Goal: Task Accomplishment & Management: Manage account settings

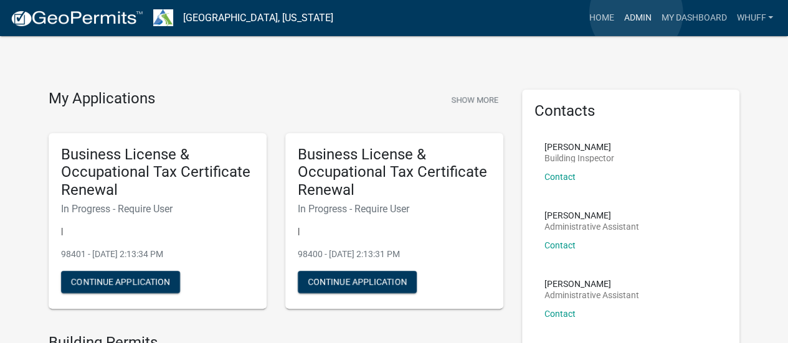
click at [636, 13] on link "Admin" at bounding box center [636, 18] width 37 height 24
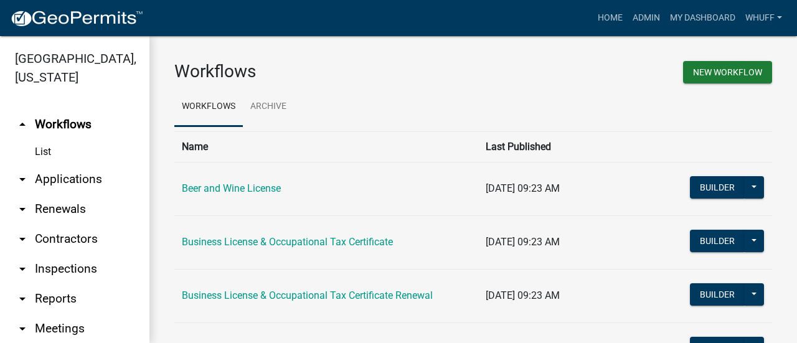
click at [86, 184] on link "arrow_drop_down Applications" at bounding box center [74, 179] width 149 height 30
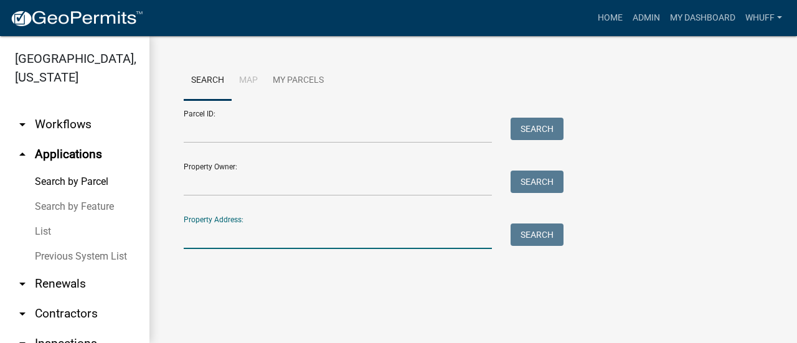
click at [259, 240] on input "Property Address:" at bounding box center [338, 237] width 308 height 26
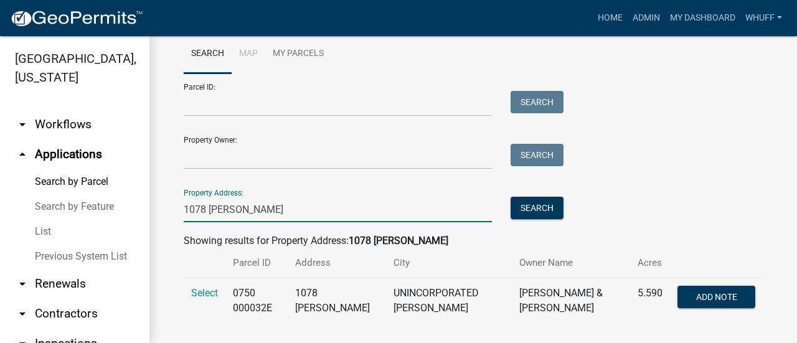
scroll to position [41, 0]
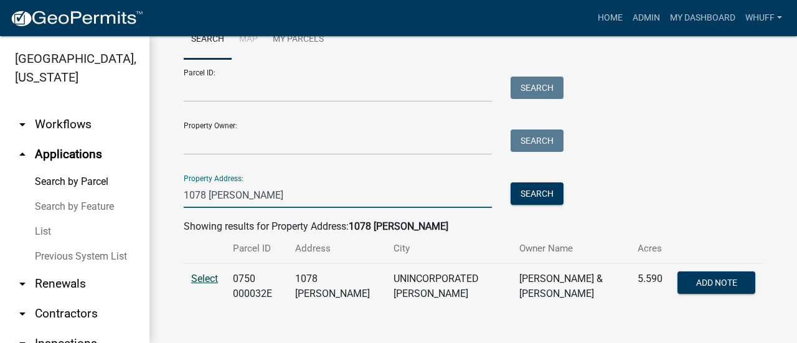
type input "1078 [PERSON_NAME]"
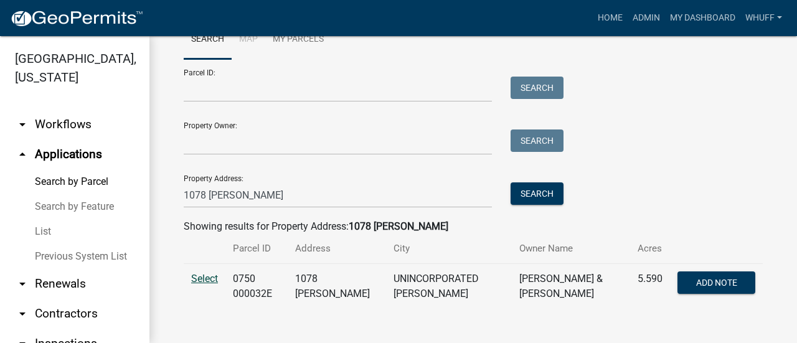
click at [207, 274] on span "Select" at bounding box center [204, 279] width 27 height 12
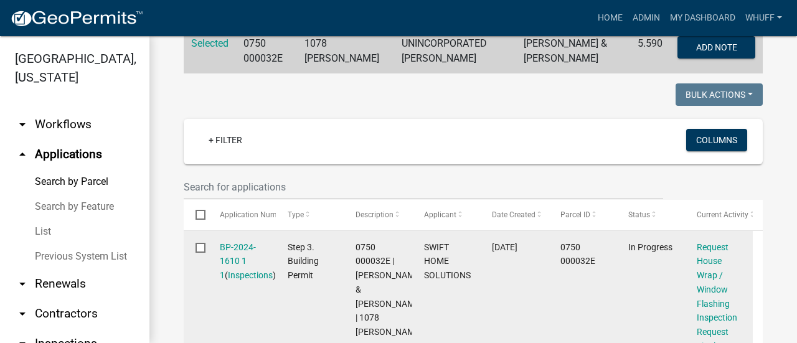
scroll to position [352, 0]
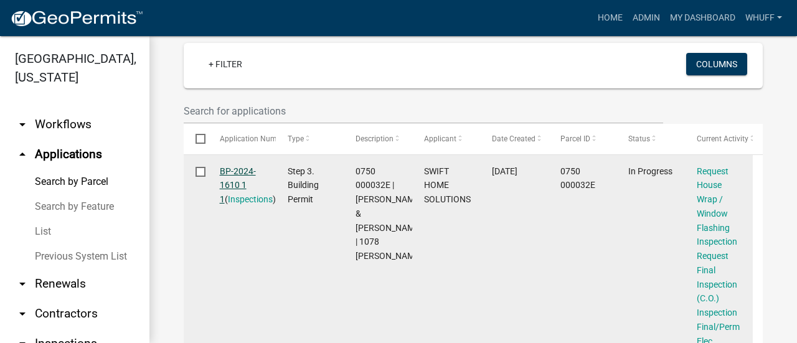
click at [232, 180] on link "BP-2024-1610 1 1" at bounding box center [238, 185] width 36 height 39
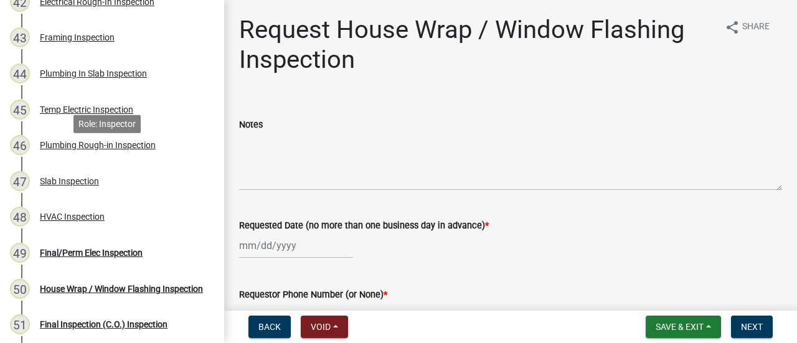
scroll to position [1681, 0]
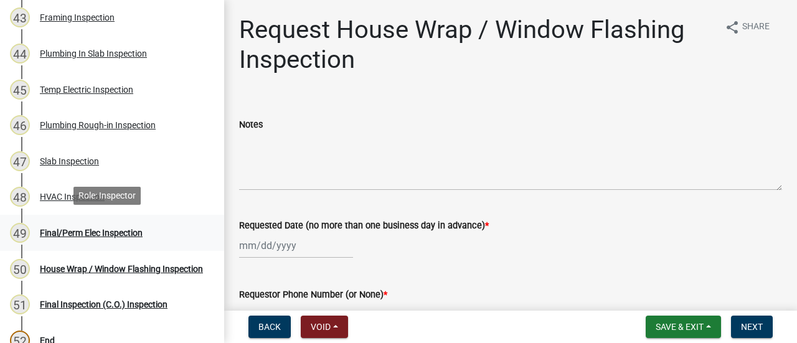
click at [91, 223] on div "49 Final/Perm Elec Inspection" at bounding box center [107, 233] width 194 height 20
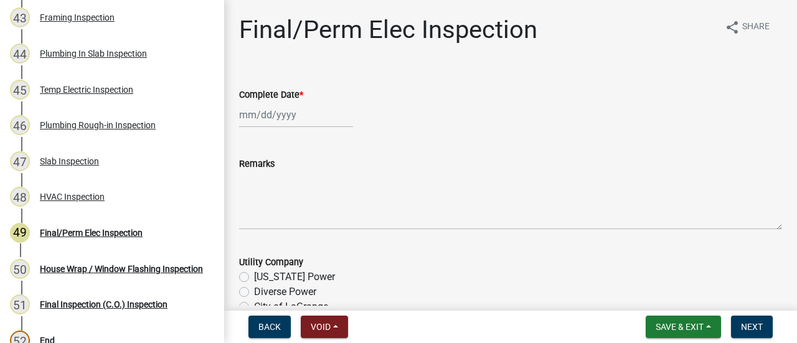
select select "9"
select select "2025"
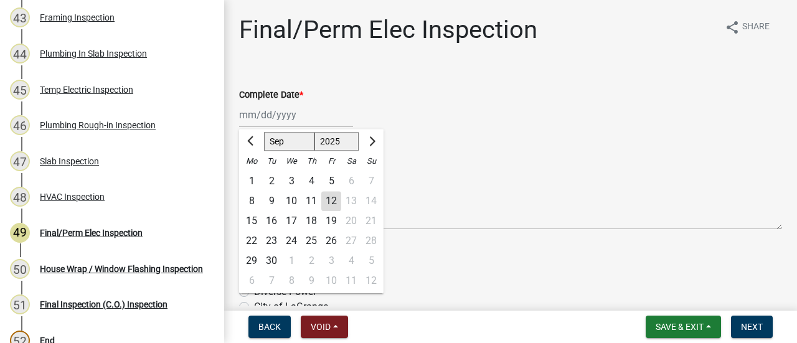
click at [276, 115] on div "[PERSON_NAME] Feb Mar Apr [PERSON_NAME][DATE] Oct Nov [DATE] 1526 1527 1528 152…" at bounding box center [296, 115] width 114 height 26
click at [335, 199] on div "12" at bounding box center [331, 201] width 20 height 20
type input "09/12/2025"
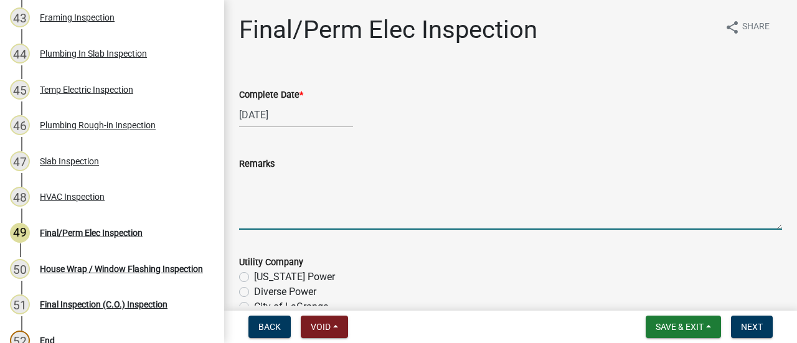
click at [336, 183] on textarea "Remarks" at bounding box center [510, 200] width 543 height 59
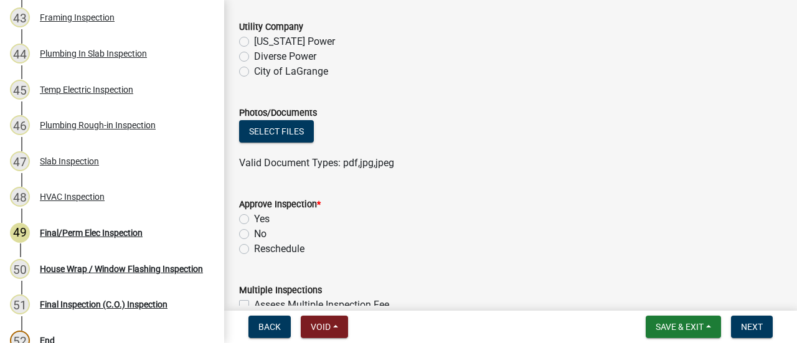
scroll to position [249, 0]
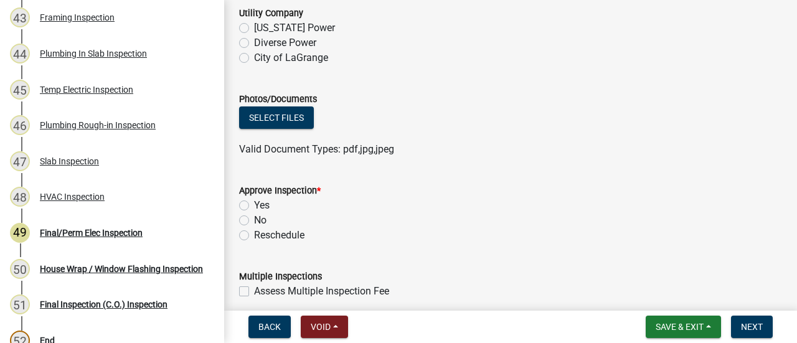
type textarea "-No devices installed or made safe -Electrical panels not completed"
click at [257, 217] on label "No" at bounding box center [260, 220] width 12 height 15
click at [257, 217] on input "No" at bounding box center [258, 217] width 8 height 8
radio input "true"
drag, startPoint x: 575, startPoint y: 136, endPoint x: 686, endPoint y: 167, distance: 115.1
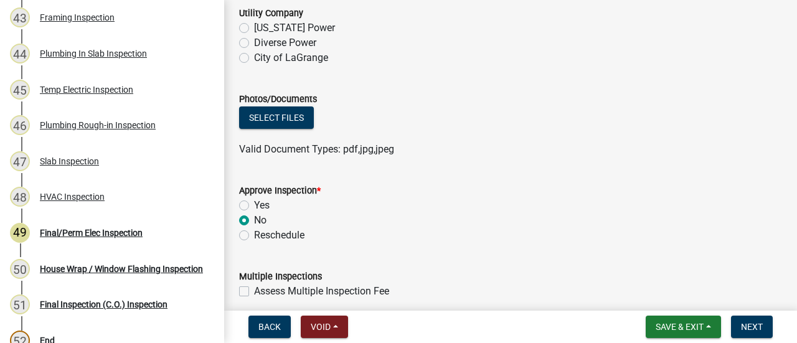
click at [580, 136] on ul at bounding box center [510, 137] width 543 height 10
click at [748, 324] on span "Next" at bounding box center [752, 327] width 22 height 10
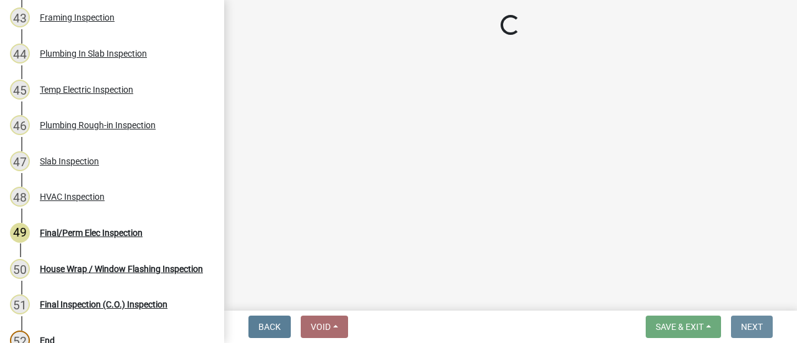
scroll to position [0, 0]
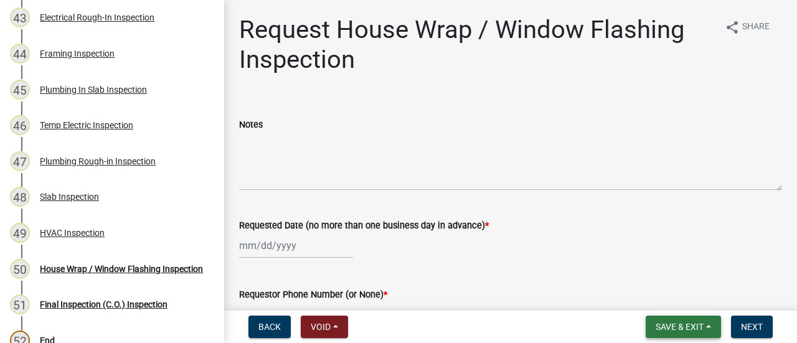
click at [676, 326] on span "Save & Exit" at bounding box center [680, 327] width 48 height 10
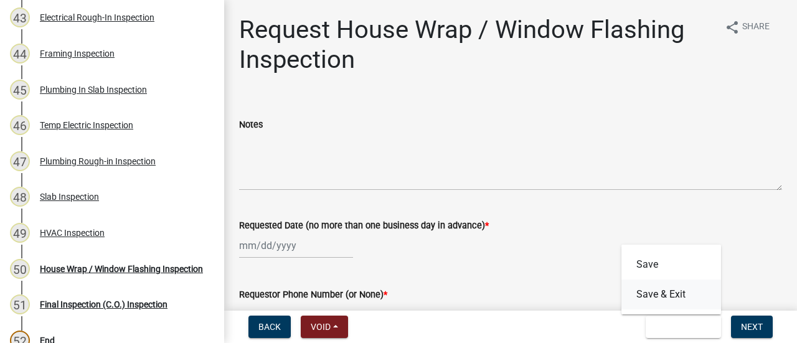
click at [669, 297] on button "Save & Exit" at bounding box center [671, 295] width 100 height 30
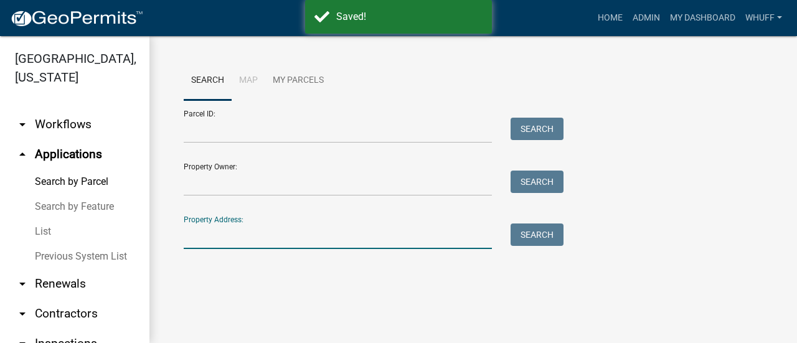
click at [268, 241] on input "Property Address:" at bounding box center [338, 237] width 308 height 26
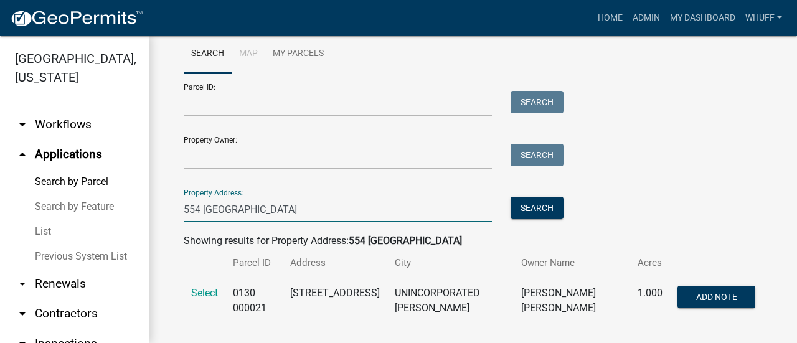
scroll to position [41, 0]
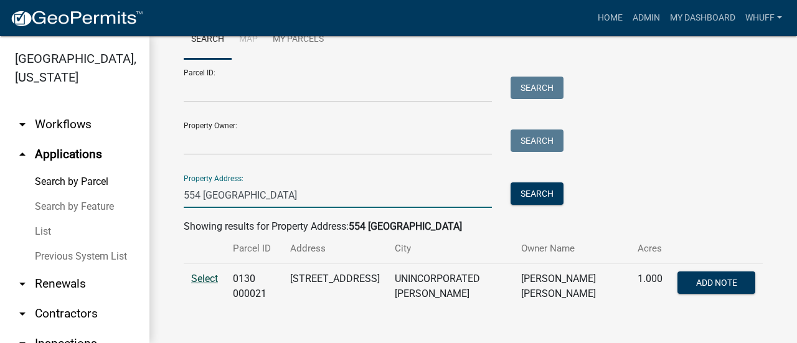
type input "554 Old Chipley"
click at [208, 278] on span "Select" at bounding box center [204, 279] width 27 height 12
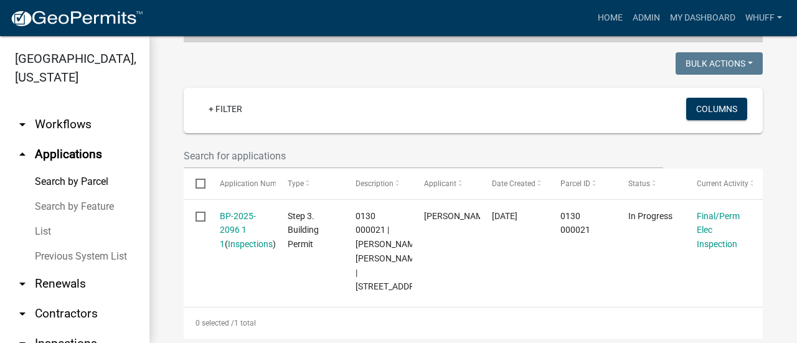
scroll to position [352, 0]
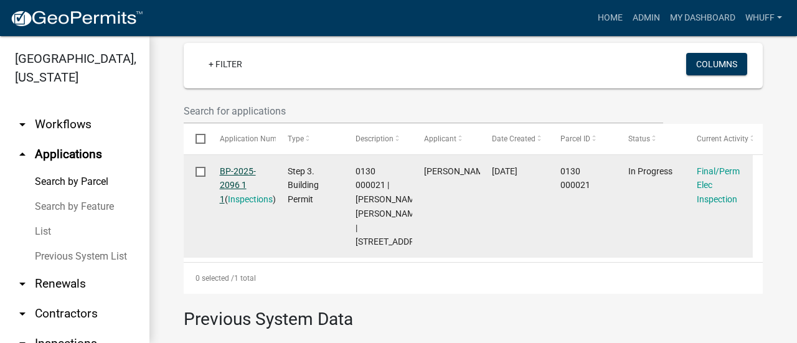
click at [225, 174] on link "BP-2025-2096 1 1" at bounding box center [238, 185] width 36 height 39
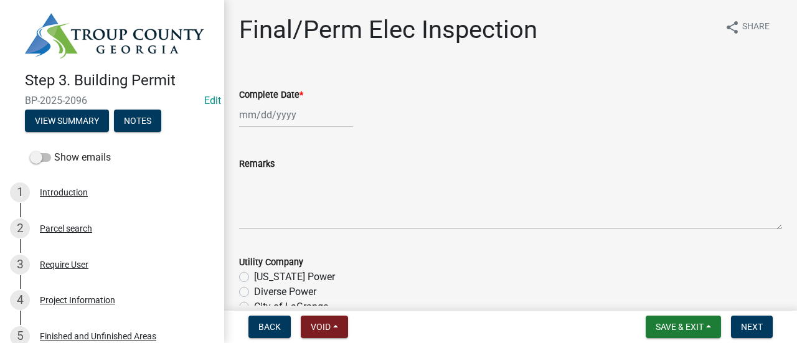
select select "9"
select select "2025"
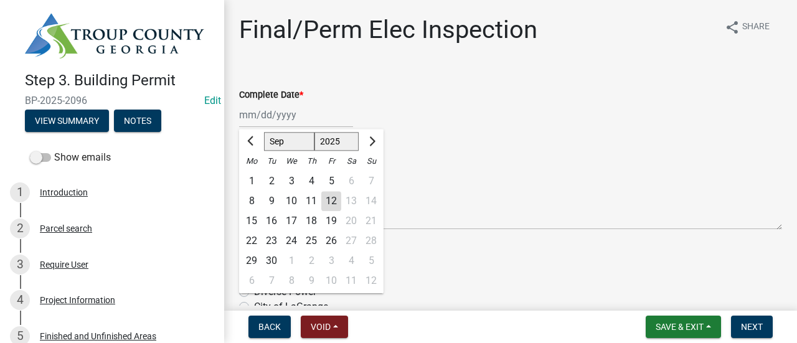
drag, startPoint x: 260, startPoint y: 113, endPoint x: 271, endPoint y: 113, distance: 10.6
click at [260, 113] on div "Jan Feb Mar Apr May Jun Jul Aug Sep Oct Nov Dec 1525 1526 1527 1528 1529 1530 1…" at bounding box center [296, 115] width 114 height 26
click at [329, 200] on div "12" at bounding box center [331, 201] width 20 height 20
type input "09/12/2025"
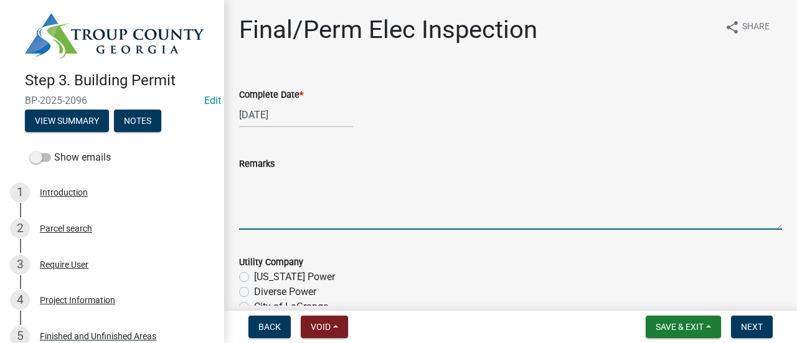
click at [324, 192] on textarea "Remarks" at bounding box center [510, 200] width 543 height 59
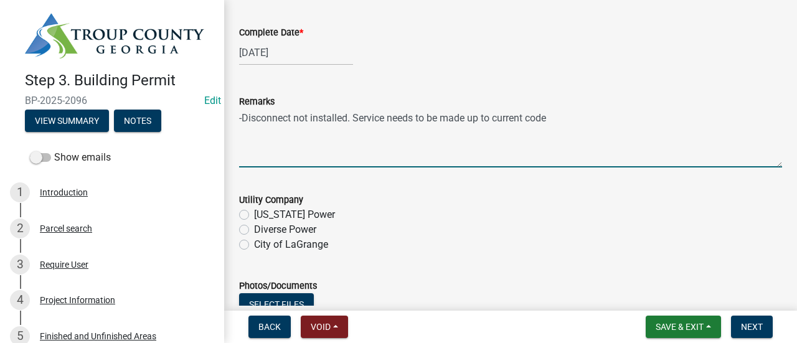
drag, startPoint x: 443, startPoint y: 116, endPoint x: 630, endPoint y: 89, distance: 188.8
click at [630, 89] on div "Remarks -Disconnect not installed. Service needs to be made up to current code" at bounding box center [510, 122] width 543 height 91
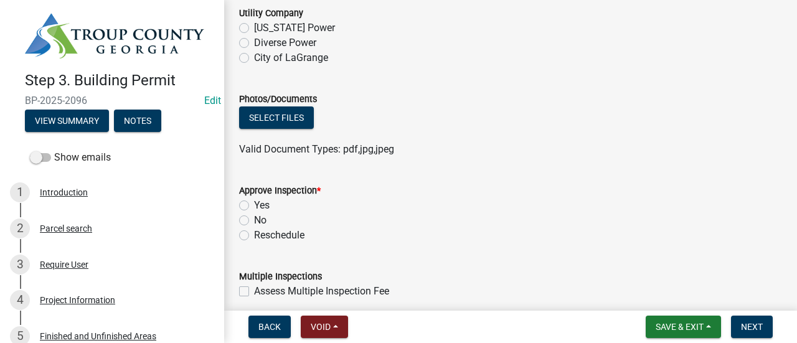
type textarea "-Disconnect not installed. Service needs to be brought up to current code"
click at [254, 215] on label "No" at bounding box center [260, 220] width 12 height 15
click at [254, 215] on input "No" at bounding box center [258, 217] width 8 height 8
radio input "true"
click at [496, 156] on wm-data-entity-input "Photos/Documents Select files Valid Document Types: pdf,jpg,jpeg" at bounding box center [510, 123] width 543 height 92
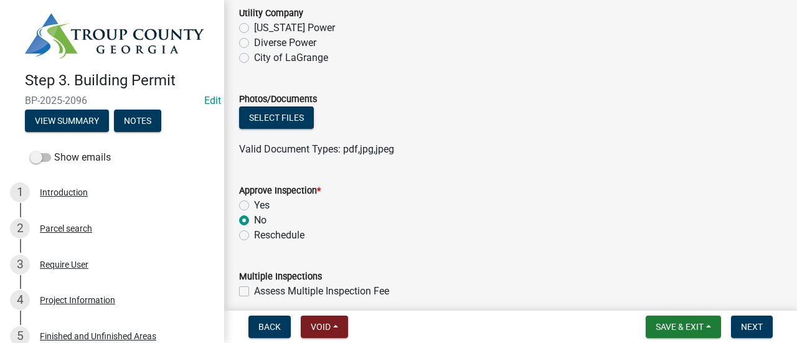
drag, startPoint x: 644, startPoint y: 128, endPoint x: 676, endPoint y: 161, distance: 45.8
click at [646, 128] on div "Select files" at bounding box center [510, 119] width 543 height 26
click at [751, 332] on button "Next" at bounding box center [752, 327] width 42 height 22
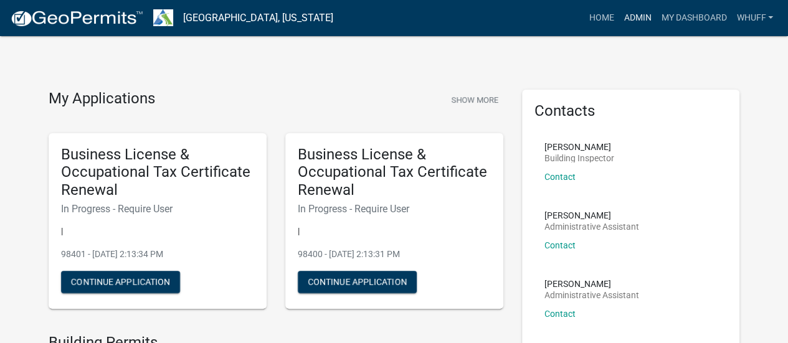
click at [637, 19] on link "Admin" at bounding box center [636, 18] width 37 height 24
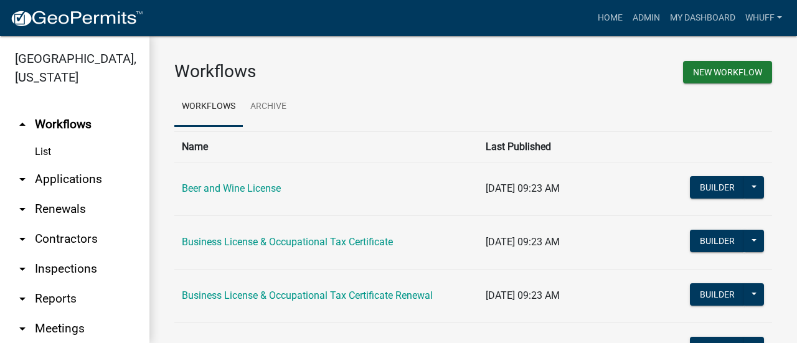
click at [78, 181] on link "arrow_drop_down Applications" at bounding box center [74, 179] width 149 height 30
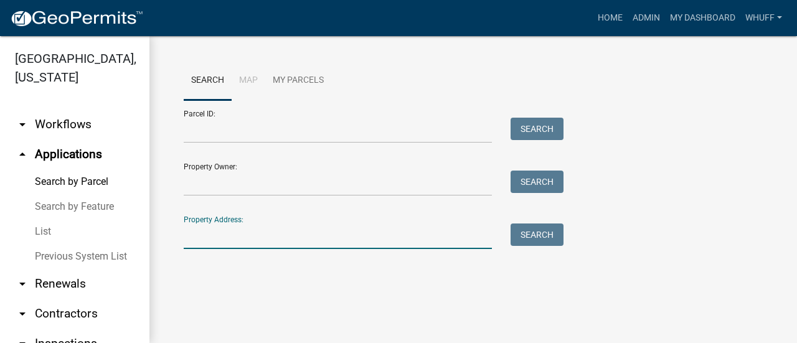
click at [240, 230] on input "Property Address:" at bounding box center [338, 237] width 308 height 26
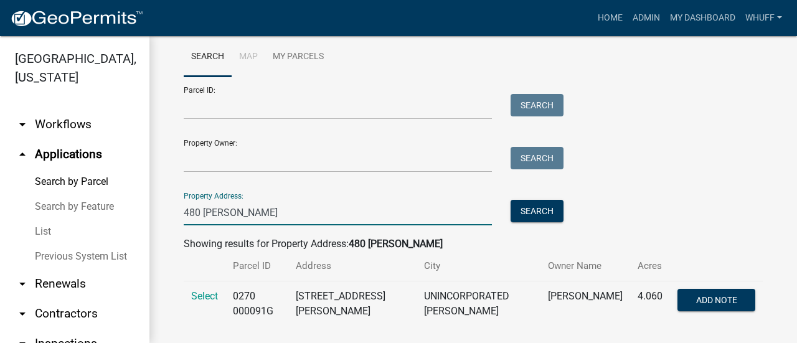
scroll to position [37, 0]
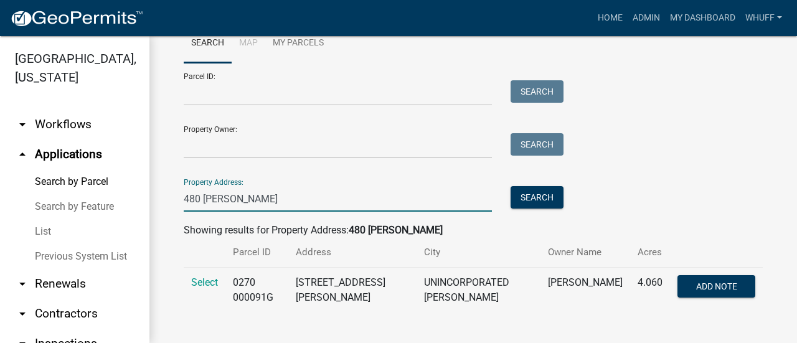
type input "480 Hines"
drag, startPoint x: 544, startPoint y: 321, endPoint x: 459, endPoint y: 328, distance: 85.0
click at [544, 321] on div "Search Map My Parcels Parcel ID: Search Property Owner: Search Property Address…" at bounding box center [473, 173] width 648 height 349
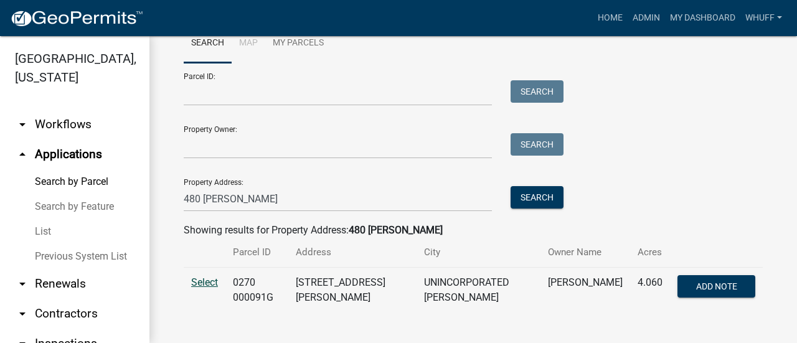
click at [200, 280] on span "Select" at bounding box center [204, 282] width 27 height 12
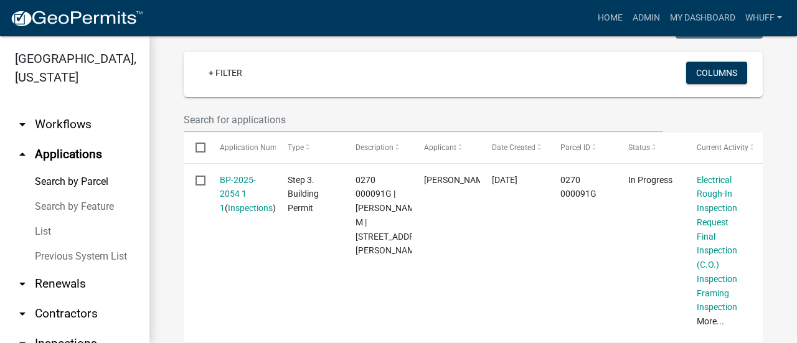
scroll to position [349, 0]
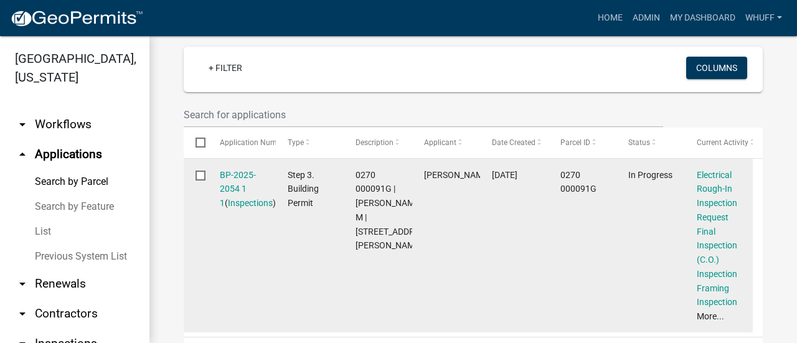
click at [240, 176] on div "BP-2025-2054 1 1 ( Inspections )" at bounding box center [242, 189] width 44 height 42
click at [242, 170] on link "BP-2025-2054 1 1" at bounding box center [238, 189] width 36 height 39
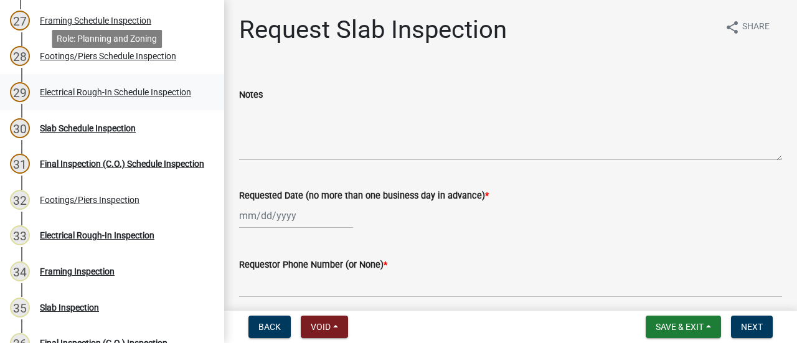
scroll to position [1121, 0]
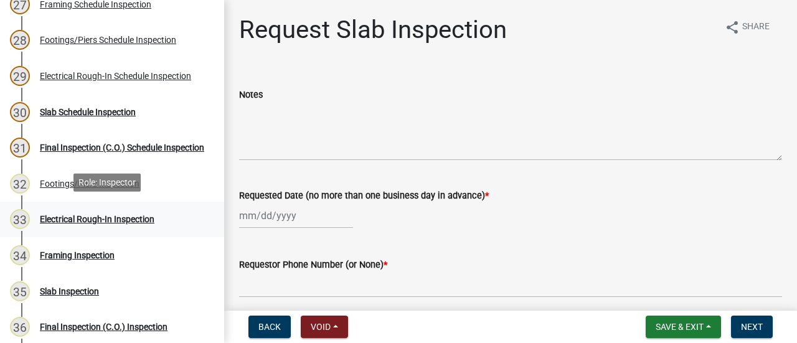
click at [115, 209] on div "33 Electrical Rough-In Inspection" at bounding box center [107, 219] width 194 height 20
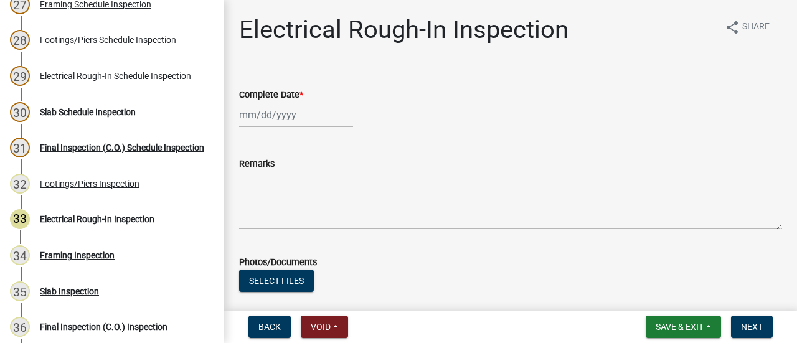
select select "9"
select select "2025"
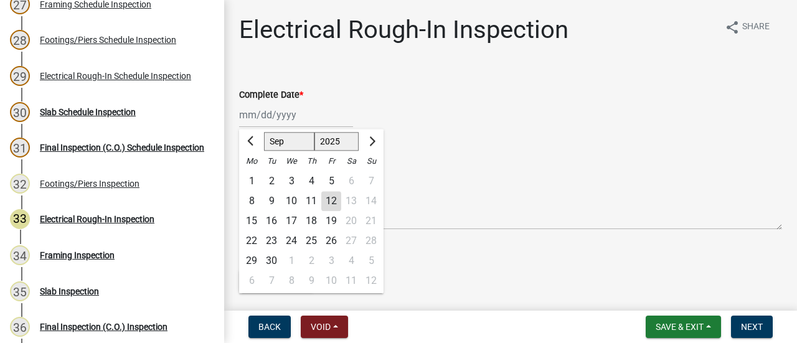
click at [278, 117] on div "Jan Feb Mar Apr May Jun Jul Aug Sep Oct Nov Dec 1525 1526 1527 1528 1529 1530 1…" at bounding box center [296, 115] width 114 height 26
click at [331, 204] on div "12" at bounding box center [331, 201] width 20 height 20
type input "09/12/2025"
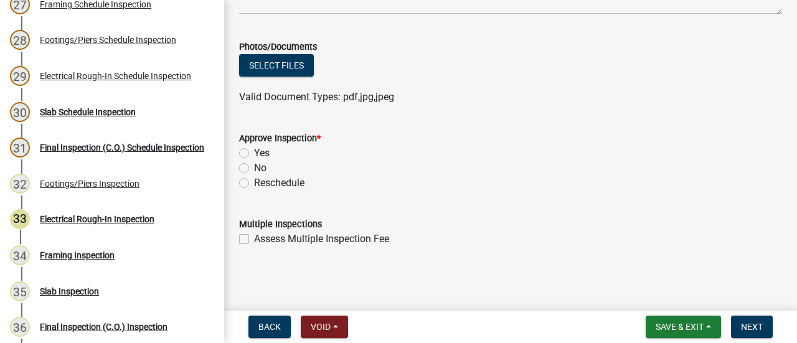
scroll to position [215, 0]
click at [259, 153] on label "Yes" at bounding box center [262, 153] width 16 height 15
click at [259, 153] on input "Yes" at bounding box center [258, 150] width 8 height 8
radio input "true"
drag, startPoint x: 526, startPoint y: 123, endPoint x: 611, endPoint y: 124, distance: 84.7
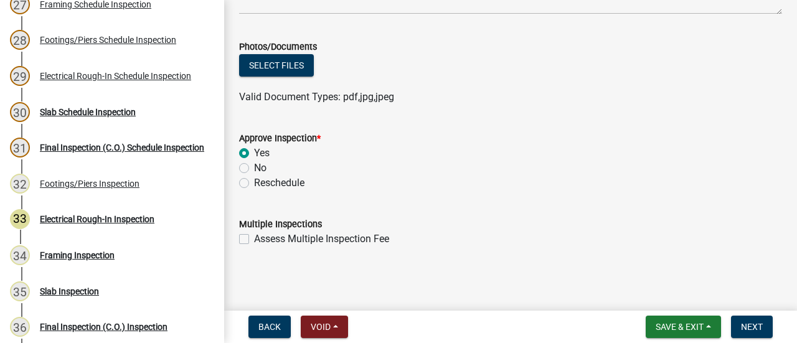
click at [529, 123] on form "Approve Inspection * Yes No Reschedule" at bounding box center [510, 153] width 543 height 75
drag, startPoint x: 614, startPoint y: 125, endPoint x: 619, endPoint y: 134, distance: 10.6
click at [614, 125] on form "Approve Inspection * Yes No Reschedule" at bounding box center [510, 153] width 543 height 75
click at [743, 320] on button "Next" at bounding box center [752, 327] width 42 height 22
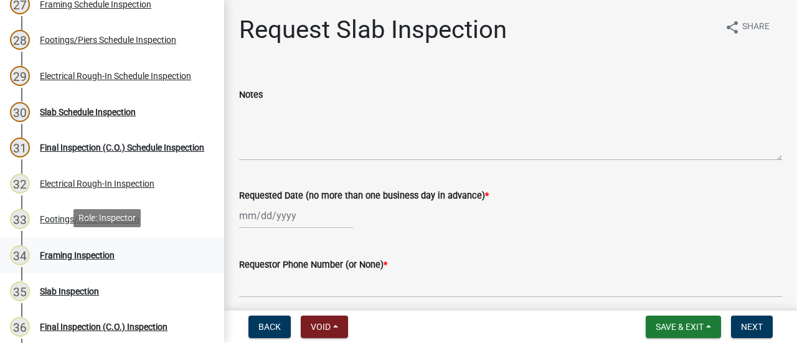
click at [81, 253] on div "Framing Inspection" at bounding box center [77, 255] width 75 height 9
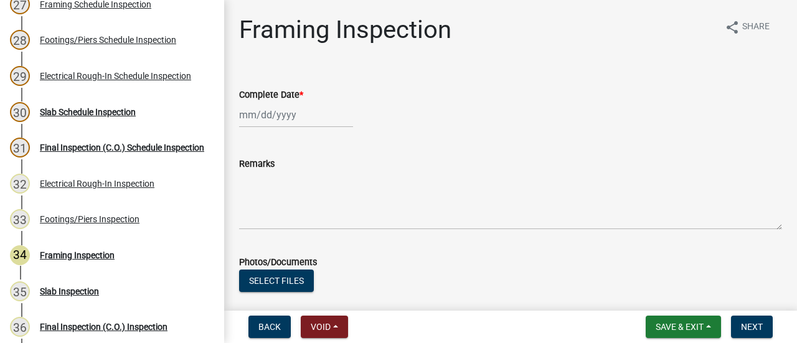
click at [296, 120] on div at bounding box center [296, 115] width 114 height 26
select select "9"
select select "2025"
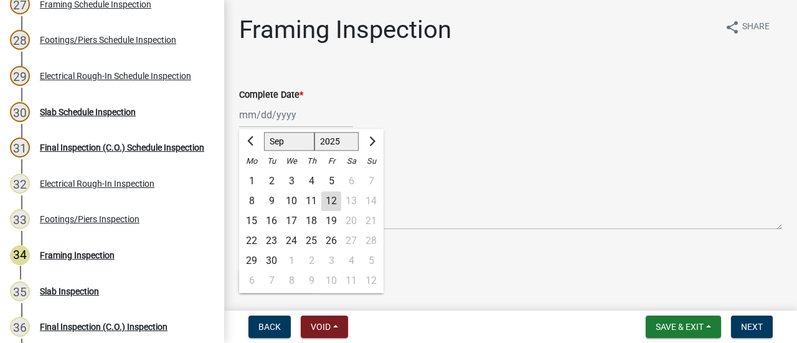
click at [332, 204] on div "12" at bounding box center [331, 201] width 20 height 20
type input "09/12/2025"
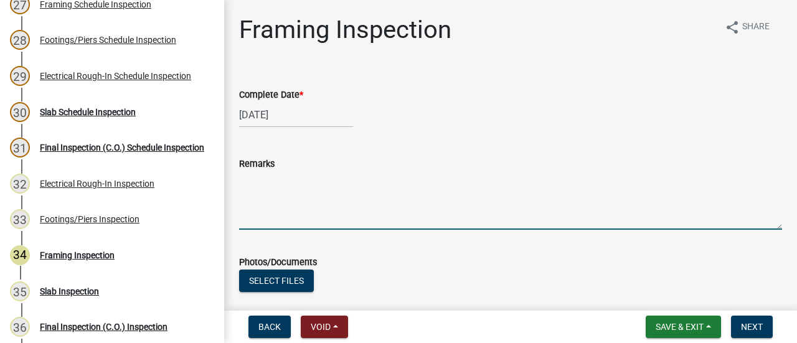
click at [345, 184] on textarea "Remarks" at bounding box center [510, 200] width 543 height 59
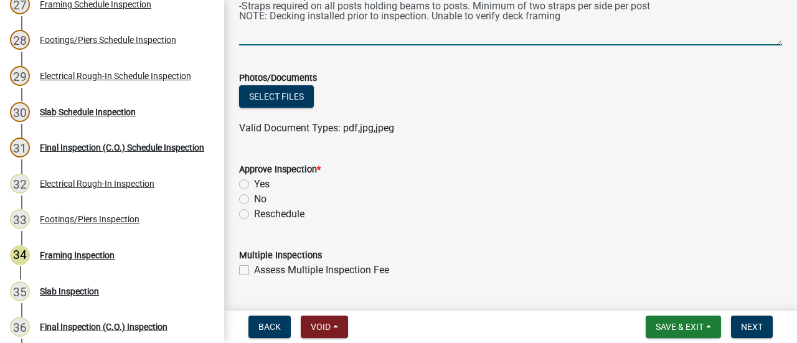
scroll to position [215, 0]
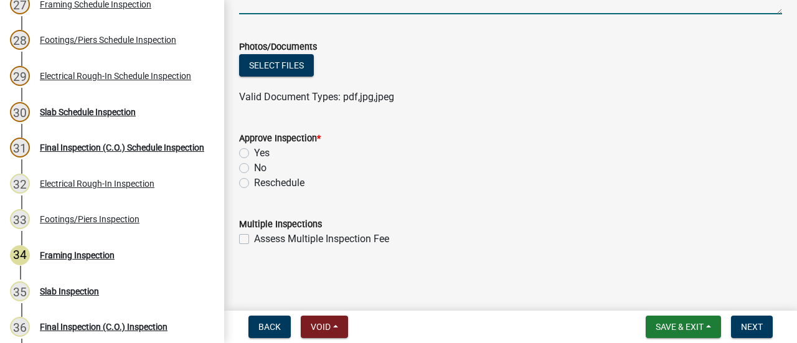
type textarea "-Hurricane straps not installed -Straps required on all posts holding beams to …"
click at [254, 164] on label "No" at bounding box center [260, 168] width 12 height 15
click at [254, 164] on input "No" at bounding box center [258, 165] width 8 height 8
radio input "true"
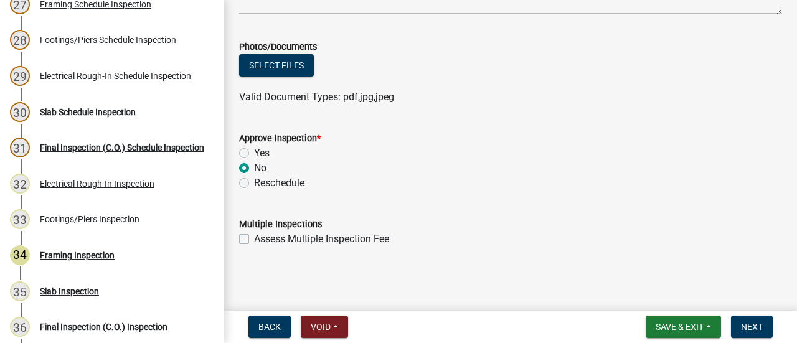
drag, startPoint x: 475, startPoint y: 153, endPoint x: 530, endPoint y: 146, distance: 55.8
click at [479, 152] on div "Yes" at bounding box center [510, 153] width 543 height 15
click at [639, 135] on div "Approve Inspection *" at bounding box center [510, 138] width 543 height 15
click at [762, 327] on span "Next" at bounding box center [752, 327] width 22 height 10
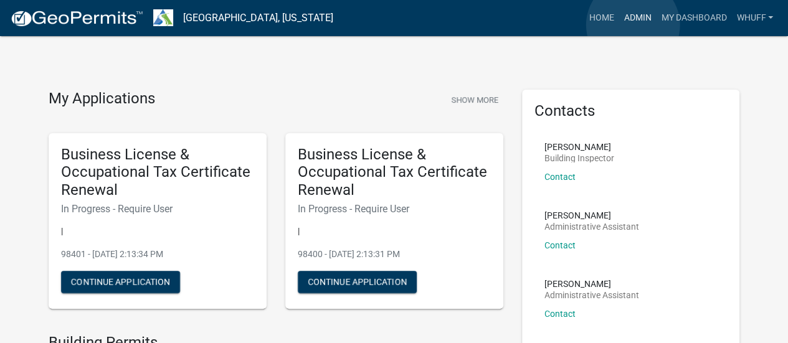
click at [633, 25] on link "Admin" at bounding box center [636, 18] width 37 height 24
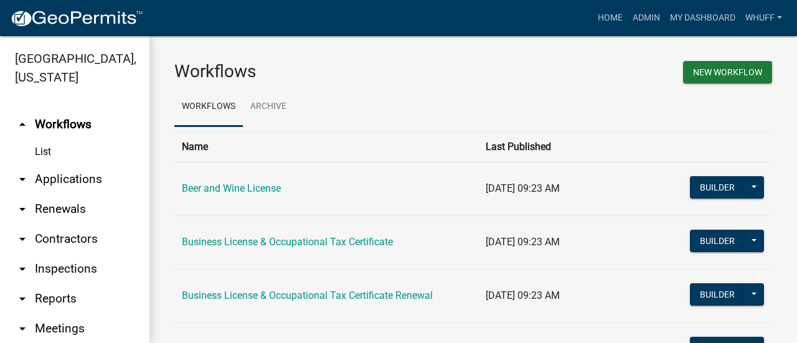
click at [57, 180] on link "arrow_drop_down Applications" at bounding box center [74, 179] width 149 height 30
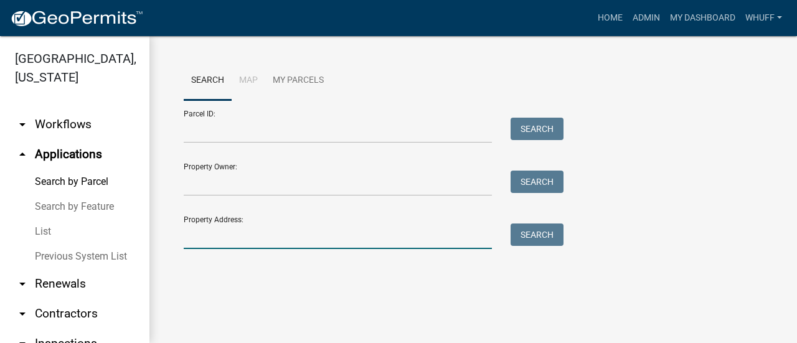
click at [247, 230] on input "Property Address:" at bounding box center [338, 237] width 308 height 26
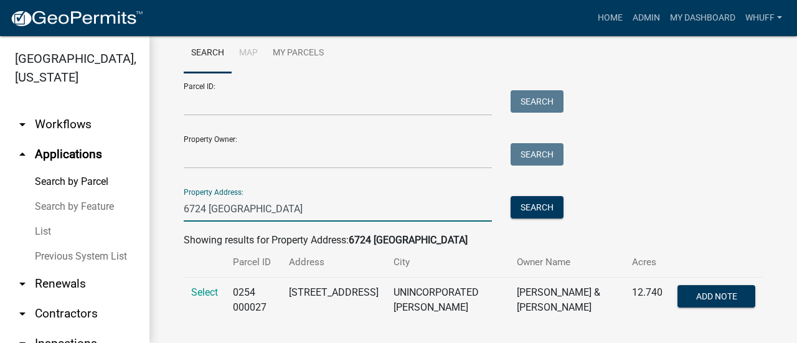
scroll to position [41, 0]
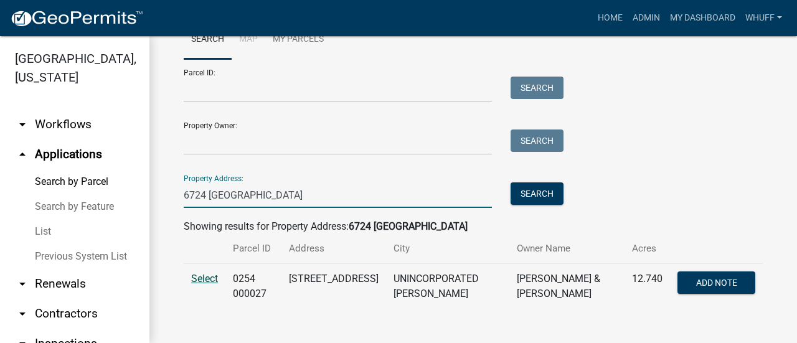
type input "6724 Hogansville"
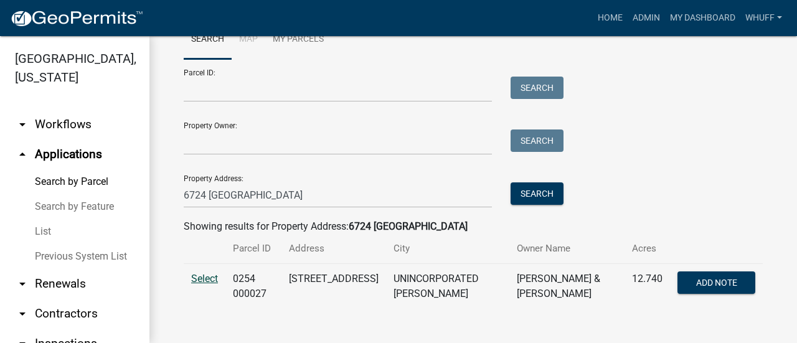
click at [207, 274] on span "Select" at bounding box center [204, 279] width 27 height 12
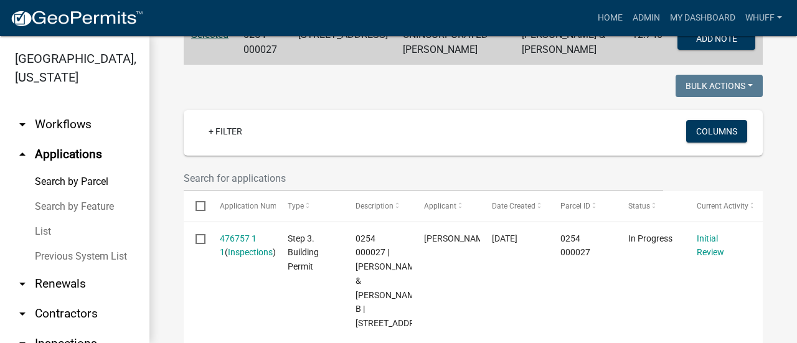
scroll to position [290, 0]
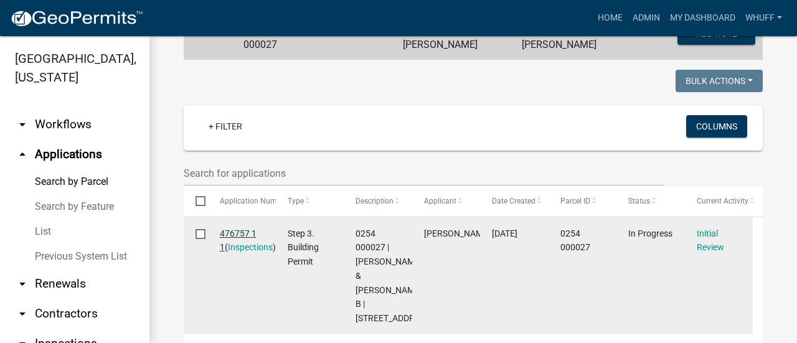
click at [243, 232] on link "476757 1 1" at bounding box center [238, 240] width 37 height 24
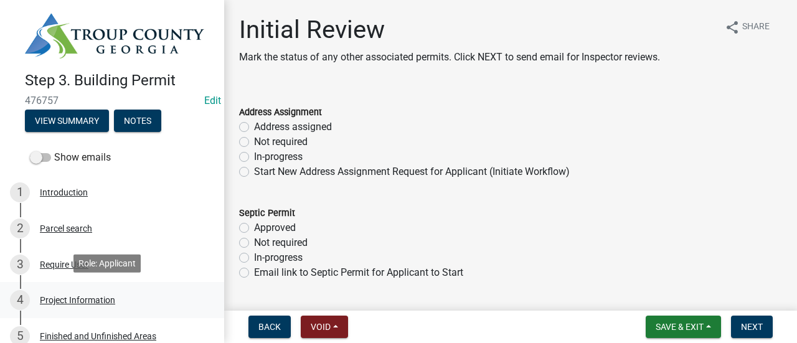
click at [77, 298] on div "Project Information" at bounding box center [77, 300] width 75 height 9
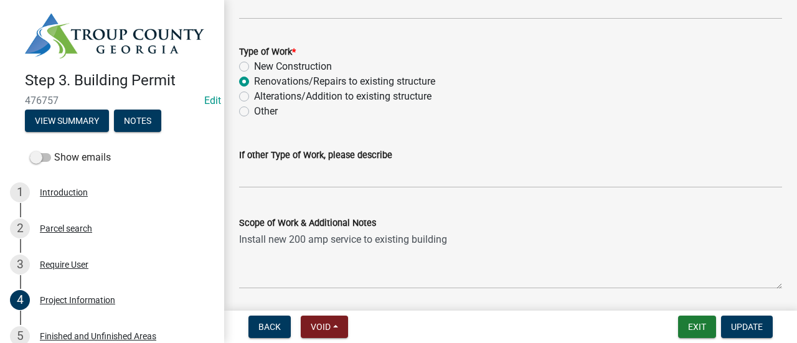
scroll to position [1262, 0]
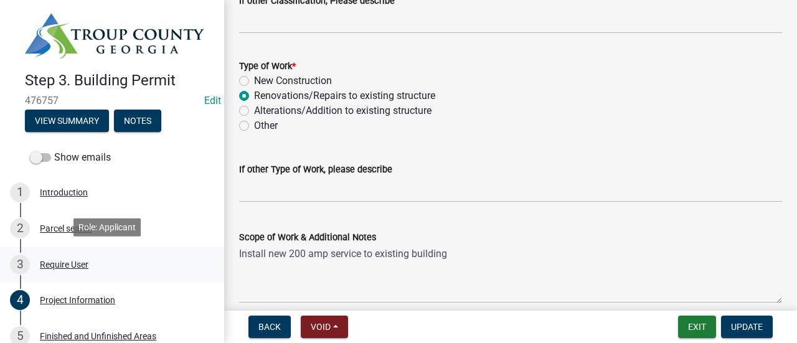
click at [61, 255] on div "3 Require User" at bounding box center [107, 265] width 194 height 20
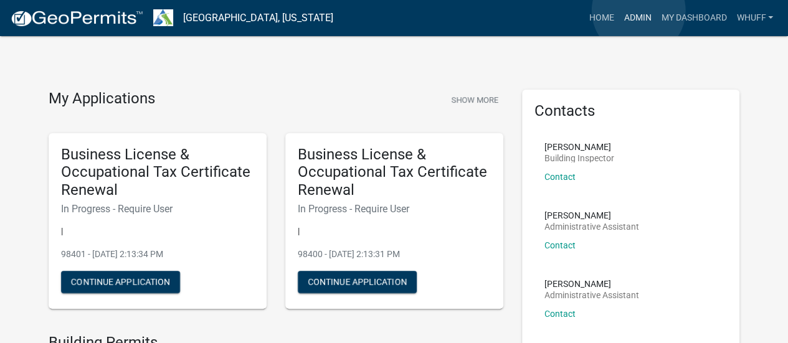
click at [638, 11] on link "Admin" at bounding box center [636, 18] width 37 height 24
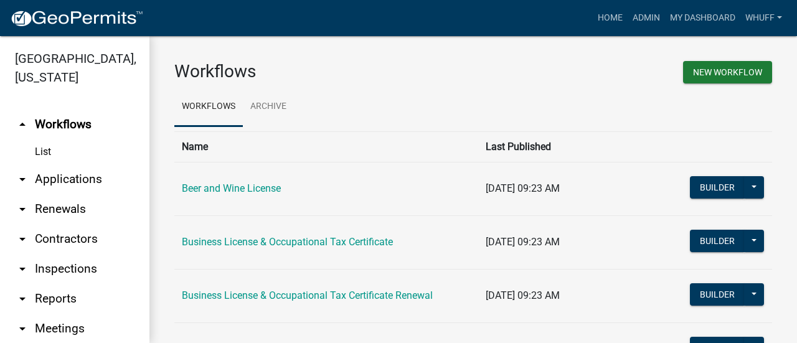
click at [77, 176] on link "arrow_drop_down Applications" at bounding box center [74, 179] width 149 height 30
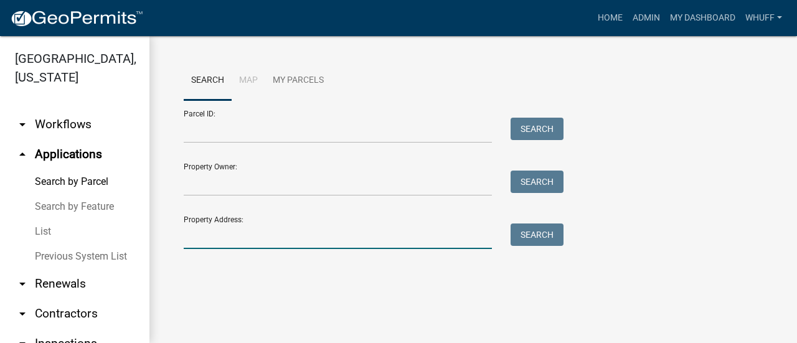
click at [265, 237] on input "Property Address:" at bounding box center [338, 237] width 308 height 26
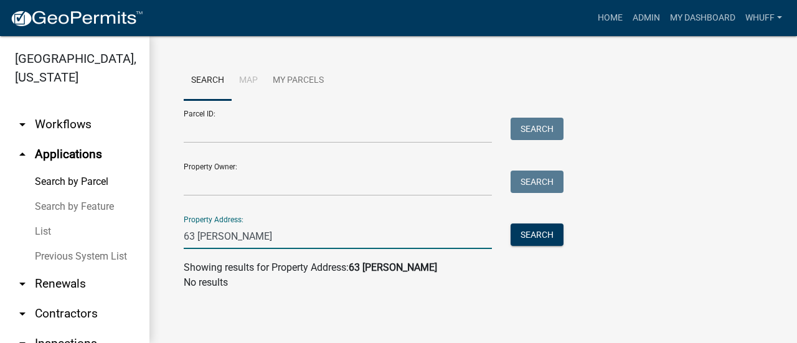
type input "63 Jerrell"
drag, startPoint x: 244, startPoint y: 233, endPoint x: 125, endPoint y: 248, distance: 120.4
click at [125, 247] on div "Troup County, Georgia arrow_drop_down Workflows List arrow_drop_up Applications…" at bounding box center [398, 189] width 797 height 307
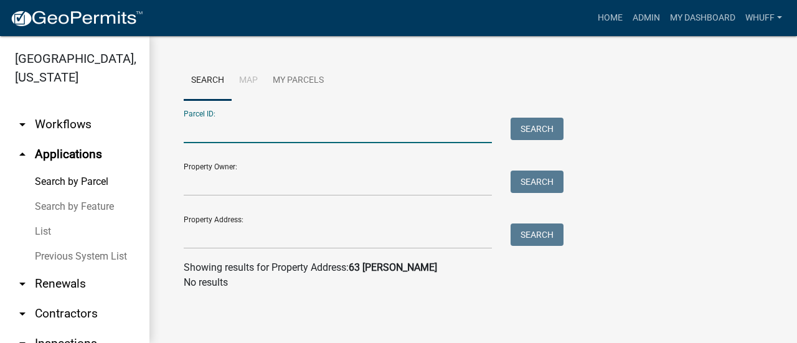
click at [222, 122] on input "Parcel ID:" at bounding box center [338, 131] width 308 height 26
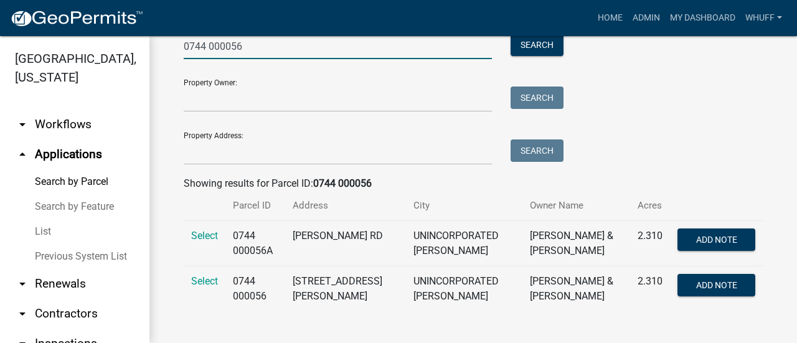
scroll to position [87, 0]
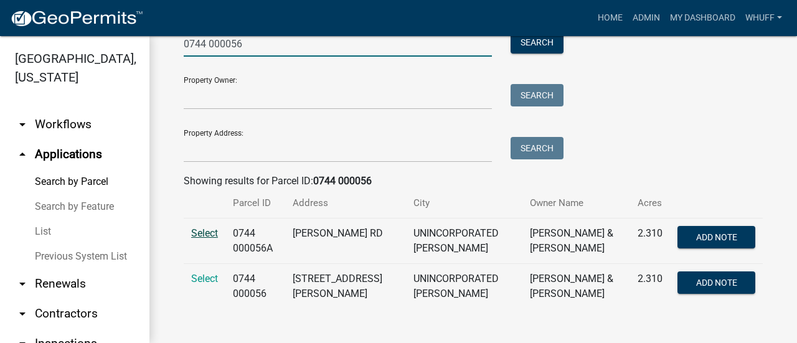
type input "0744 000056"
click at [208, 232] on span "Select" at bounding box center [204, 233] width 27 height 12
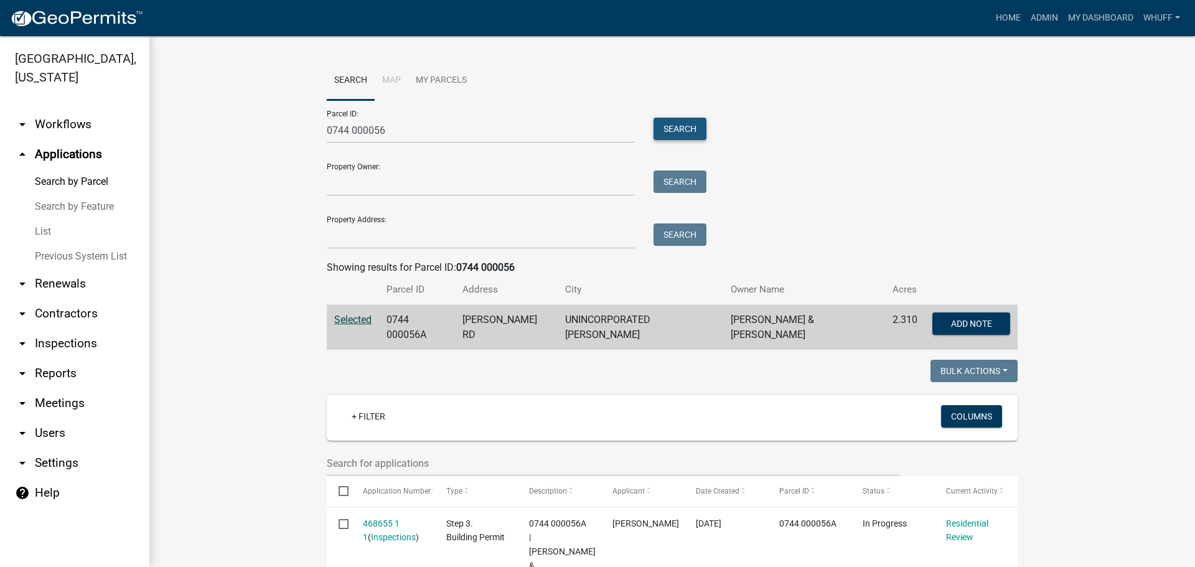
click at [689, 132] on button "Search" at bounding box center [680, 129] width 53 height 22
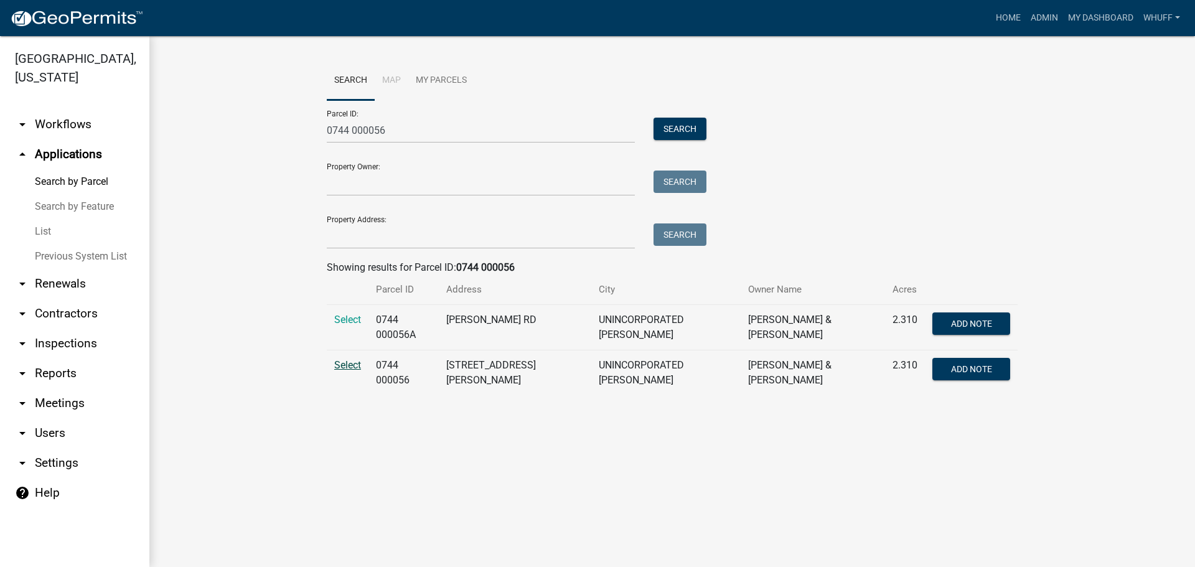
click at [347, 342] on span "Select" at bounding box center [347, 365] width 27 height 12
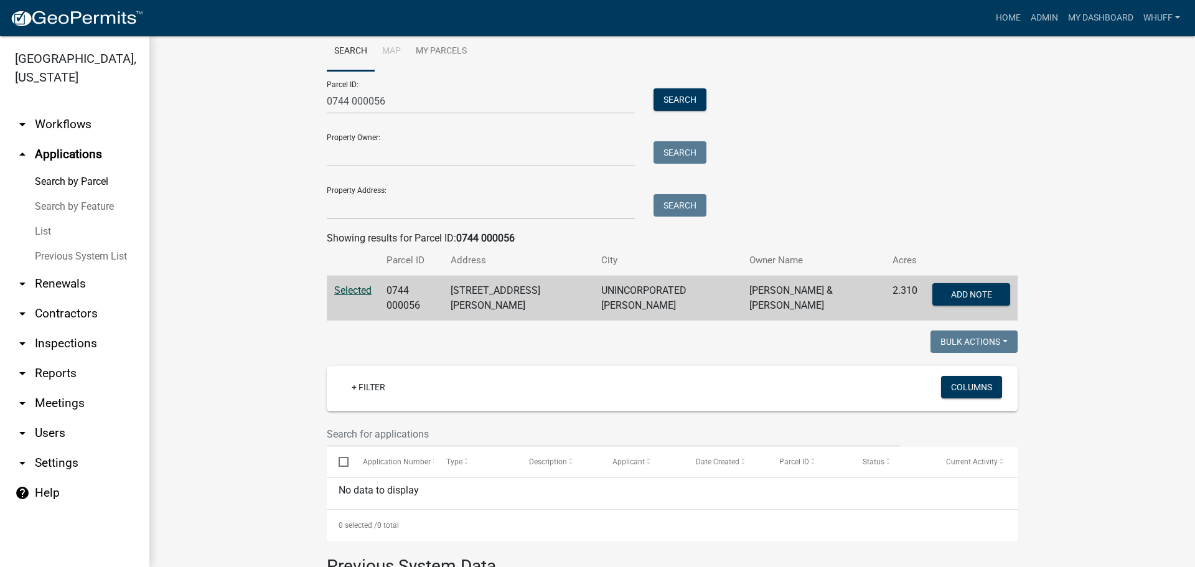
scroll to position [3, 0]
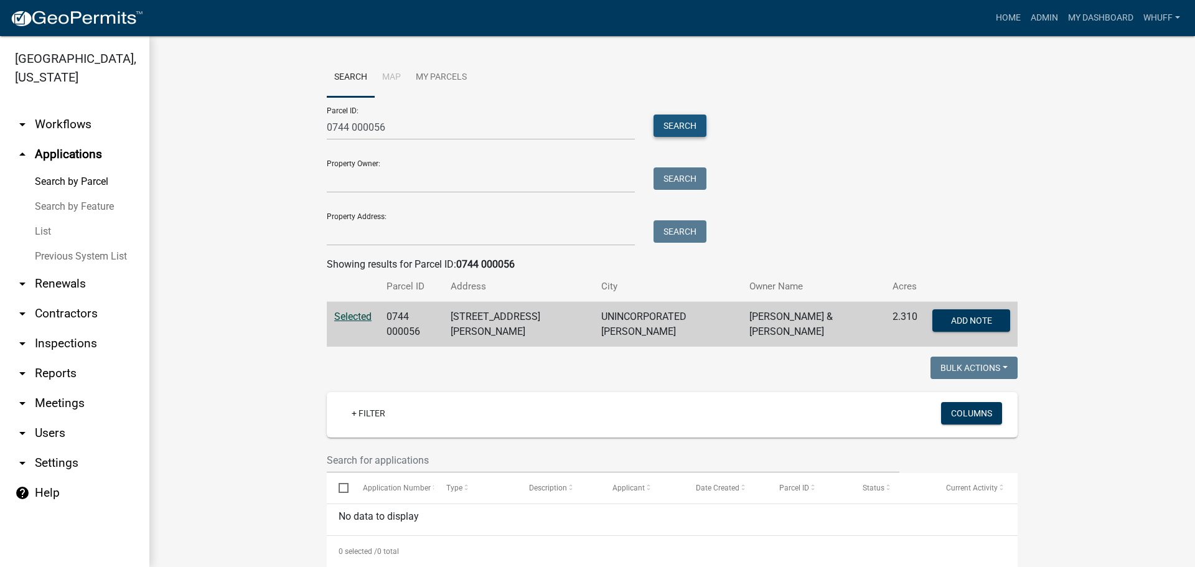
click at [676, 126] on button "Search" at bounding box center [680, 126] width 53 height 22
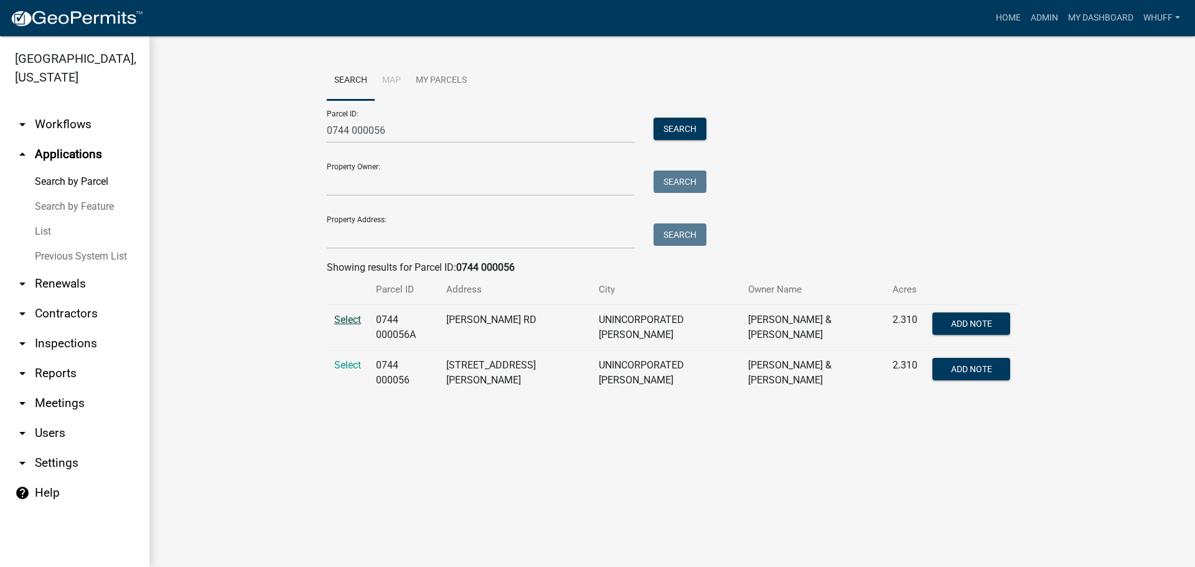
click at [349, 316] on span "Select" at bounding box center [347, 320] width 27 height 12
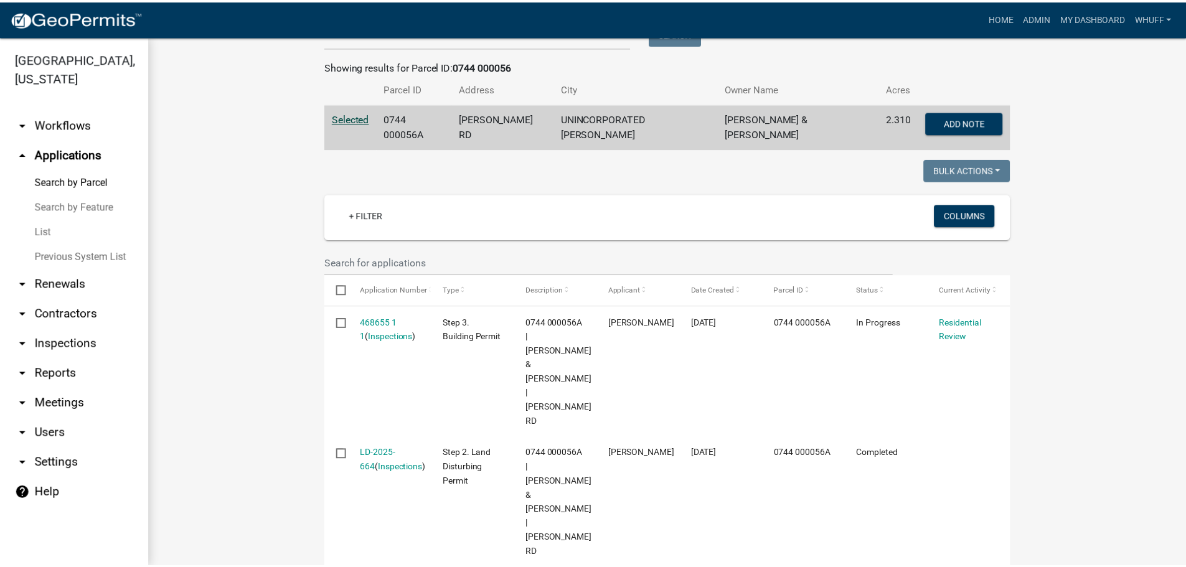
scroll to position [249, 0]
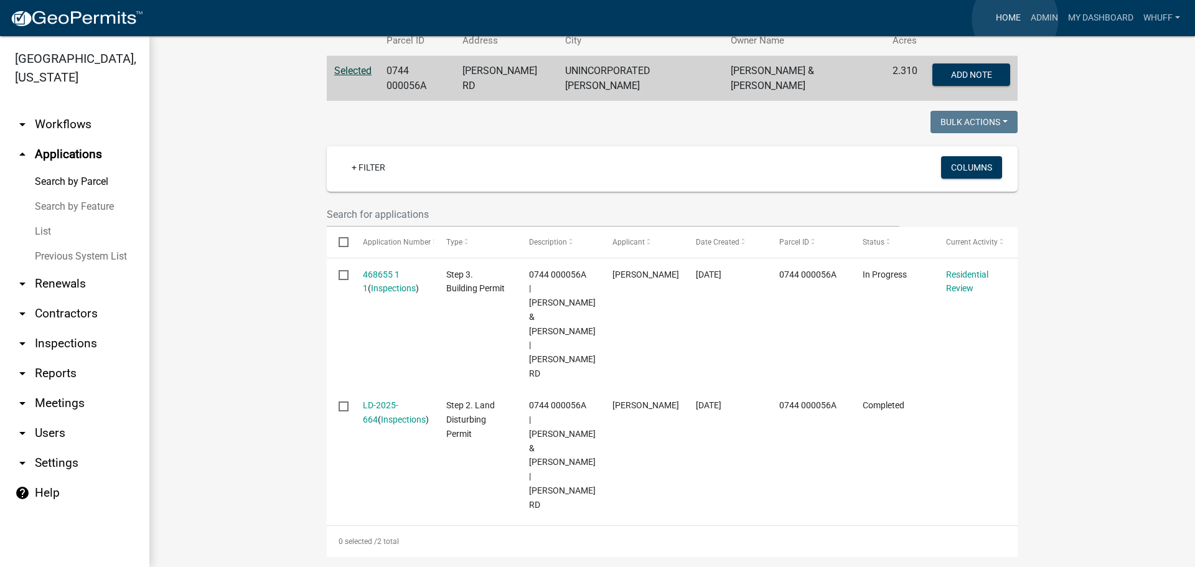
click at [787, 19] on link "Home" at bounding box center [1008, 18] width 35 height 24
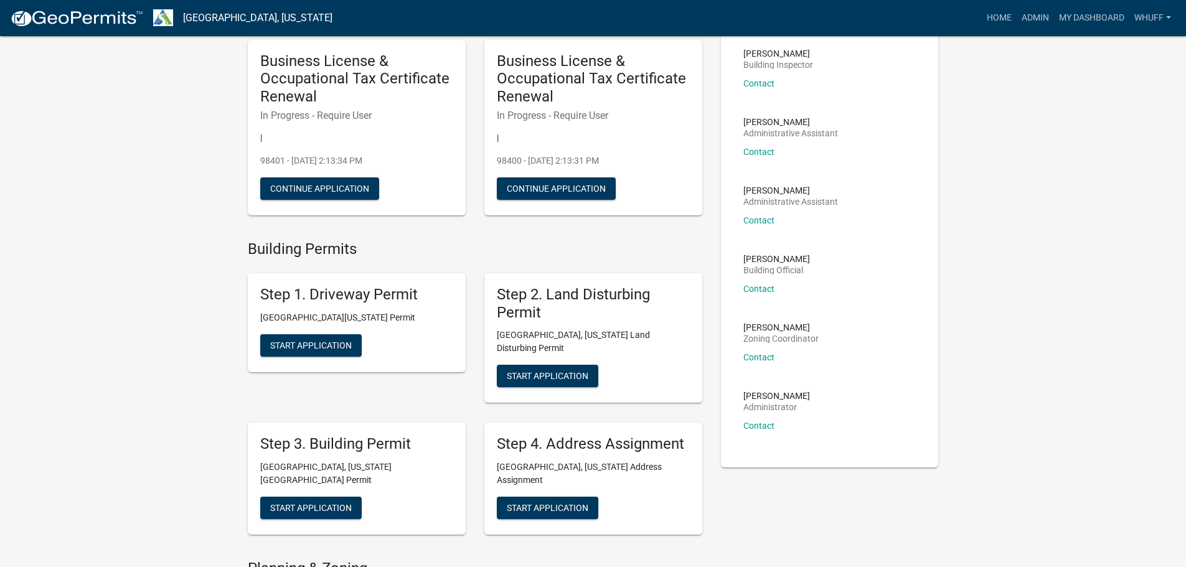
scroll to position [187, 0]
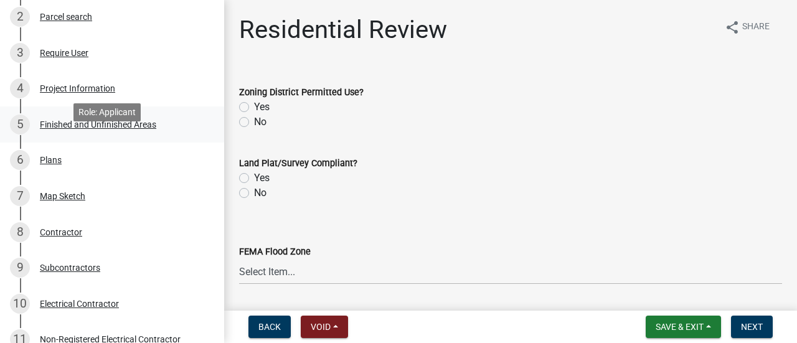
scroll to position [187, 0]
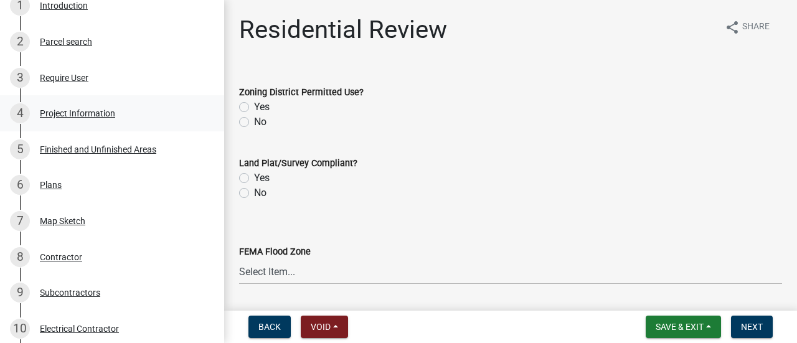
click at [73, 116] on div "4 Project Information" at bounding box center [107, 113] width 194 height 20
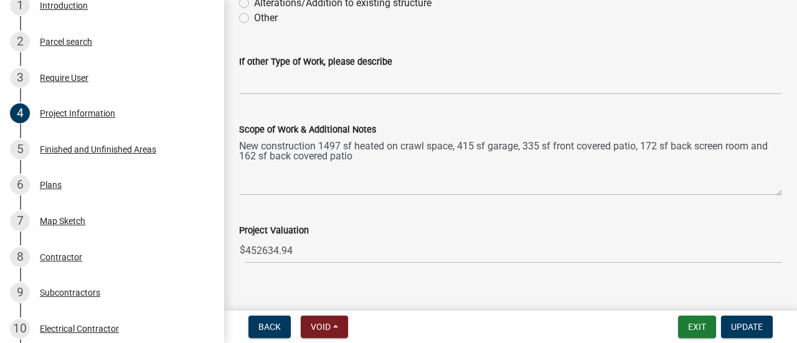
scroll to position [1387, 0]
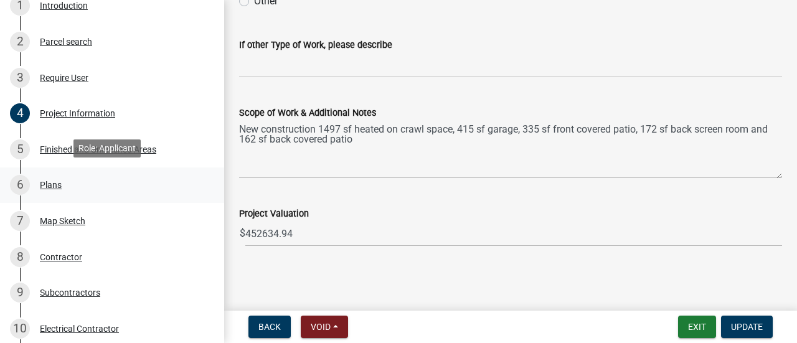
click at [65, 187] on div "6 Plans" at bounding box center [107, 185] width 194 height 20
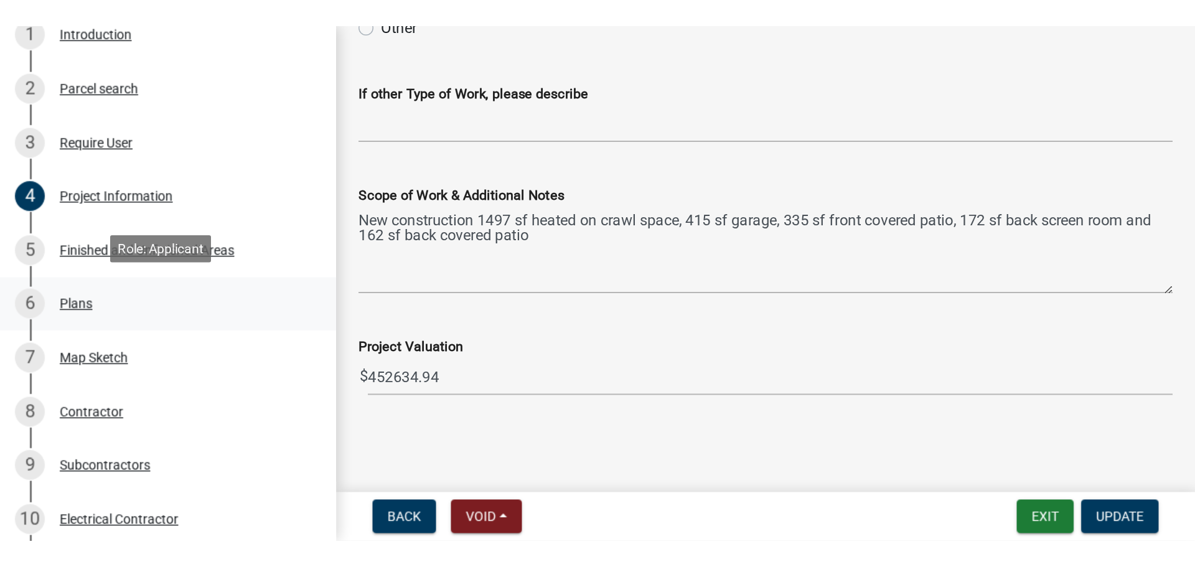
scroll to position [0, 0]
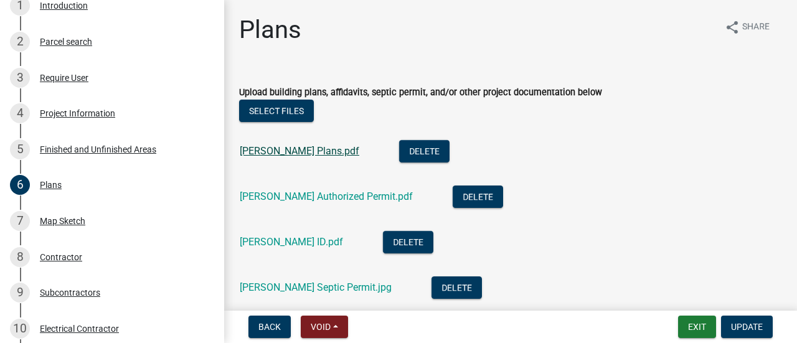
click at [279, 145] on link "Jeff Nance Plans.pdf" at bounding box center [300, 151] width 120 height 12
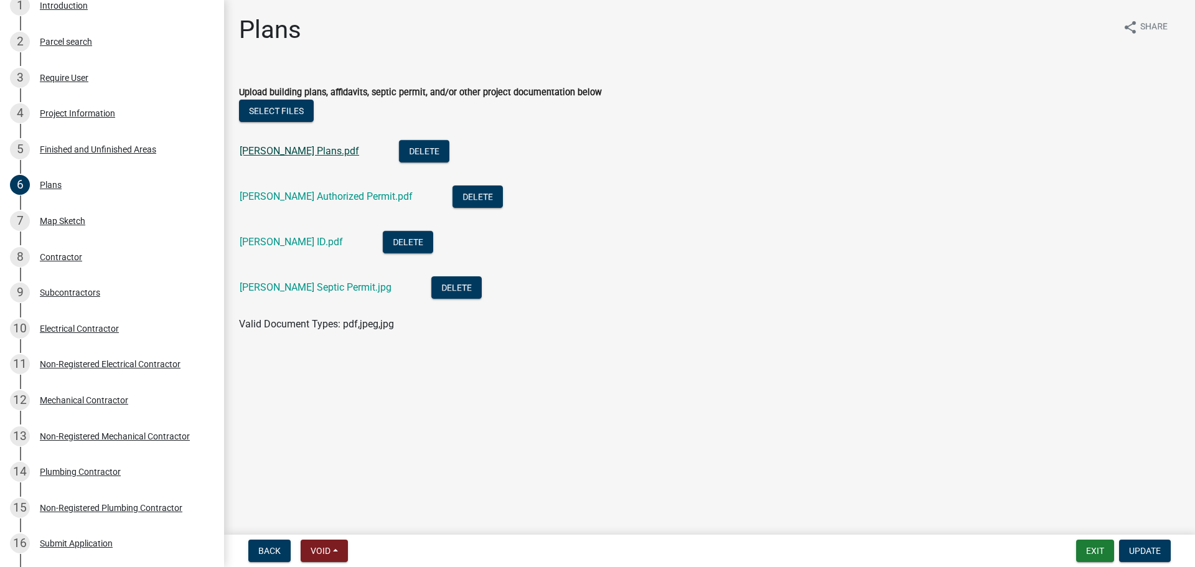
scroll to position [187, 0]
click at [286, 283] on link "Nance Septic Permit.jpg" at bounding box center [316, 287] width 152 height 12
